Goal: Transaction & Acquisition: Subscribe to service/newsletter

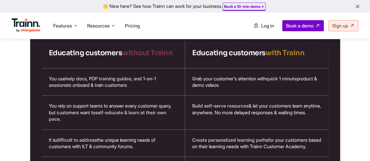
scroll to position [1051, 0]
drag, startPoint x: 104, startPoint y: 70, endPoint x: 174, endPoint y: 66, distance: 71.0
click at [174, 57] on h4 "Educating customers without Trainn" at bounding box center [113, 52] width 129 height 9
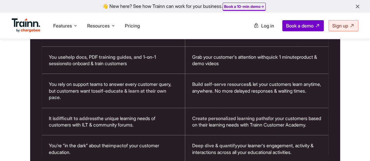
scroll to position [1073, 0]
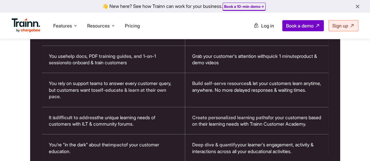
click at [185, 61] on div "Educating customers without Trainn Educating customers with Trainn You use help…" at bounding box center [185, 90] width 287 height 143
click at [136, 26] on span "Pricing" at bounding box center [132, 26] width 15 height 6
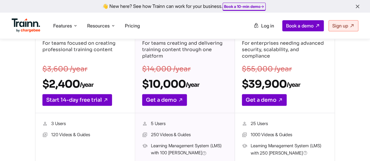
scroll to position [88, 0]
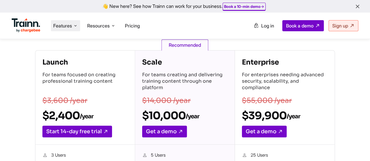
click at [74, 27] on icon at bounding box center [75, 26] width 5 height 6
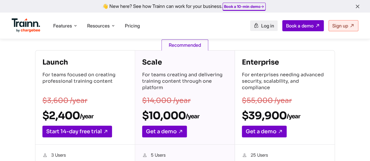
click at [267, 27] on span "Log in" at bounding box center [267, 26] width 13 height 6
click at [344, 23] on span "Sign up" at bounding box center [340, 26] width 16 height 6
